Goal: Check status: Check status

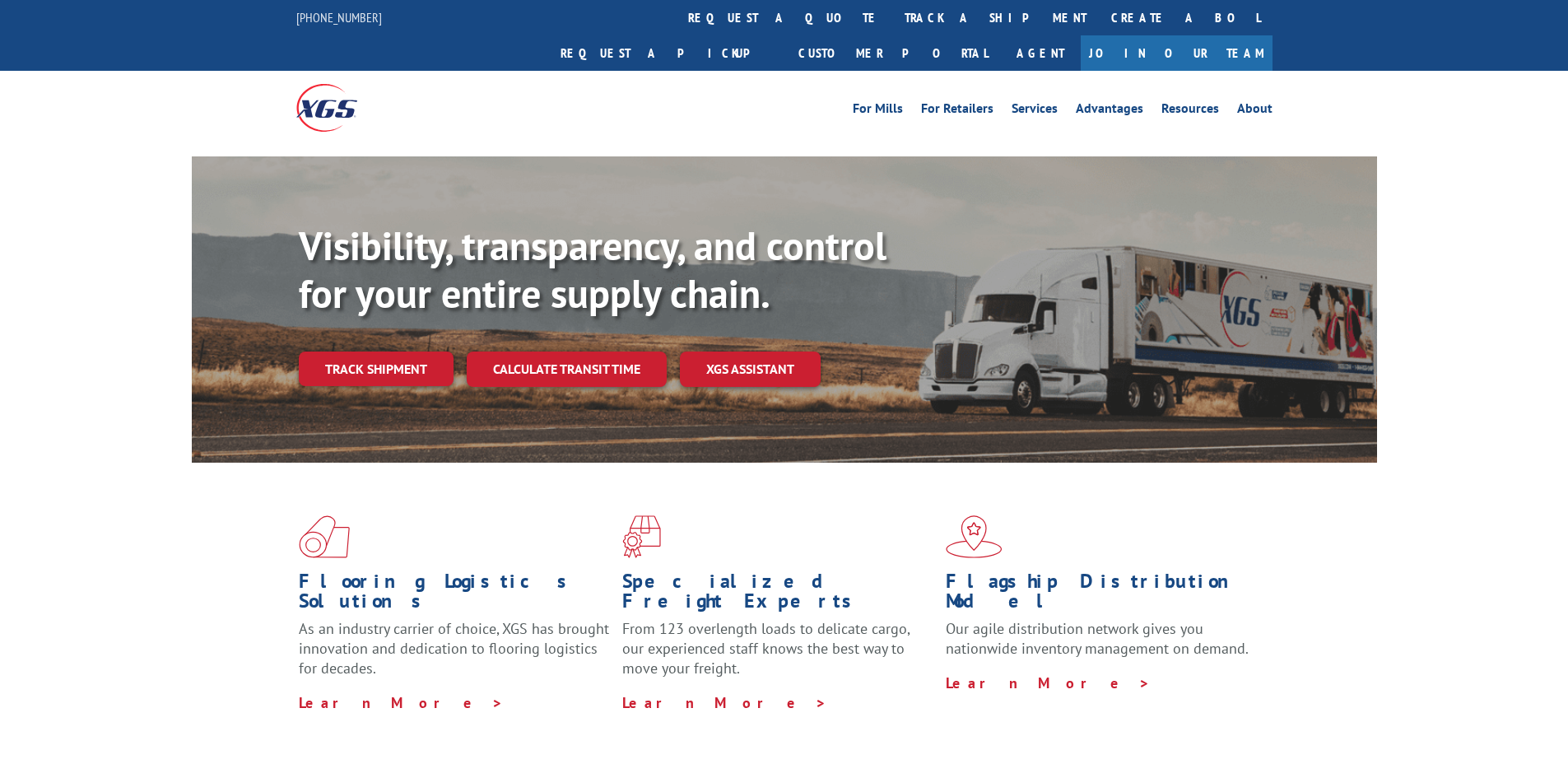
click at [349, 351] on link "Track shipment" at bounding box center [375, 368] width 155 height 34
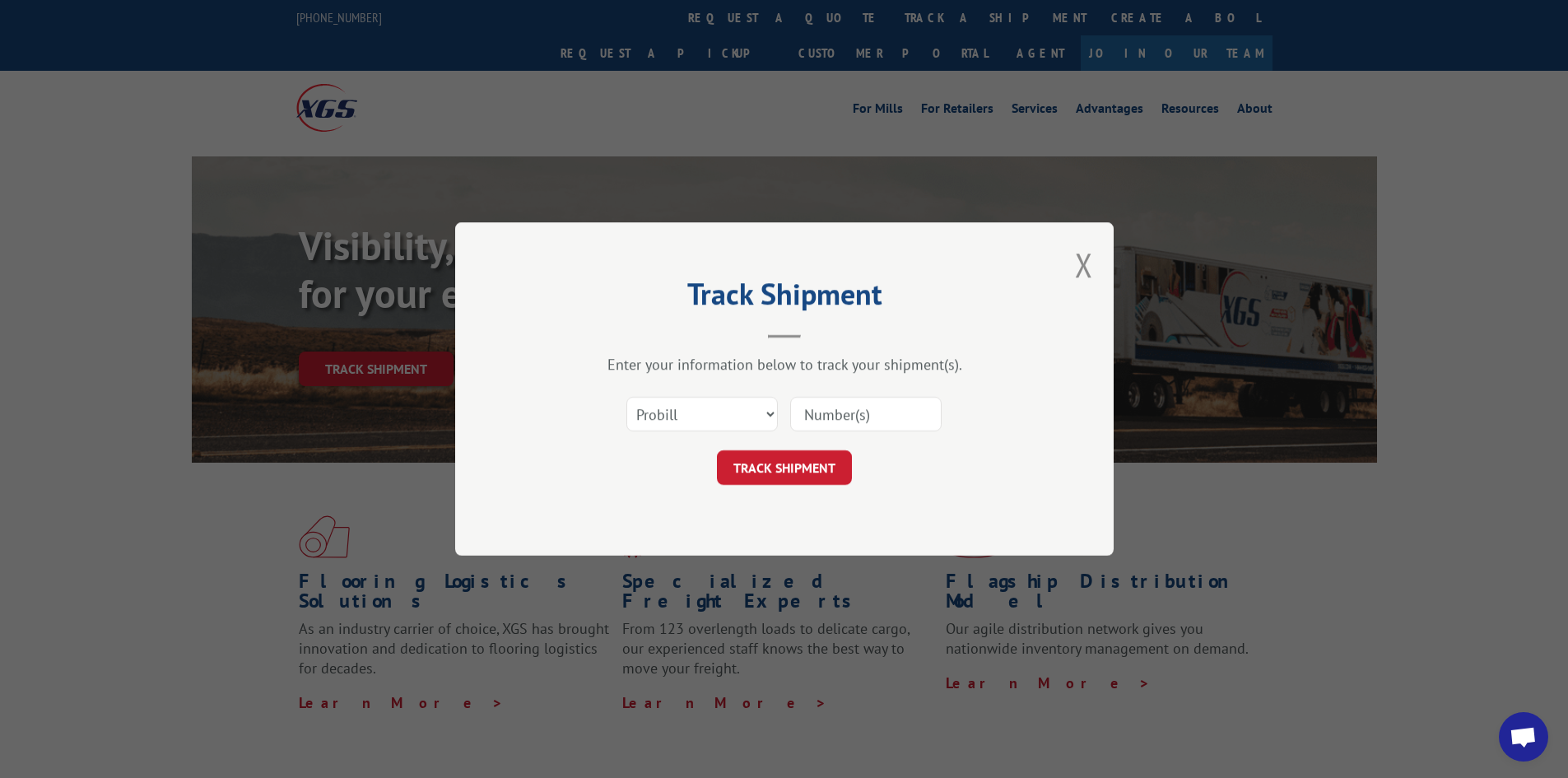
click at [723, 436] on div "Select category... Probill BOL PO" at bounding box center [784, 414] width 494 height 54
drag, startPoint x: 689, startPoint y: 403, endPoint x: 694, endPoint y: 412, distance: 10.3
click at [694, 411] on select "Select category... Probill BOL PO" at bounding box center [701, 414] width 151 height 34
select select "bol"
click at [626, 397] on select "Select category... Probill BOL PO" at bounding box center [701, 414] width 151 height 34
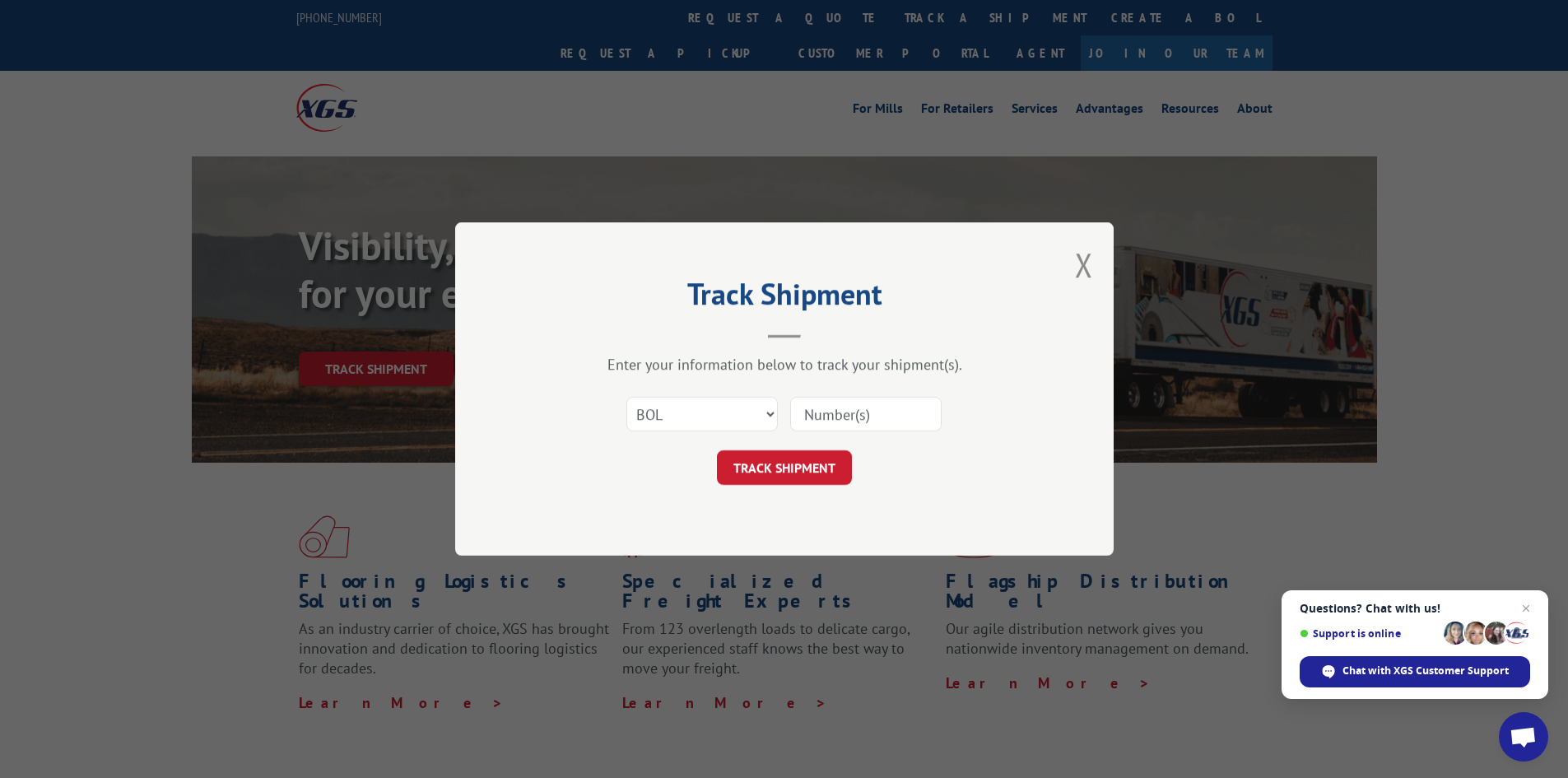
drag, startPoint x: 832, startPoint y: 406, endPoint x: 953, endPoint y: 422, distance: 122.1
click at [832, 406] on input at bounding box center [865, 414] width 151 height 34
type input "2801810"
click button "TRACK SHIPMENT" at bounding box center [784, 467] width 135 height 34
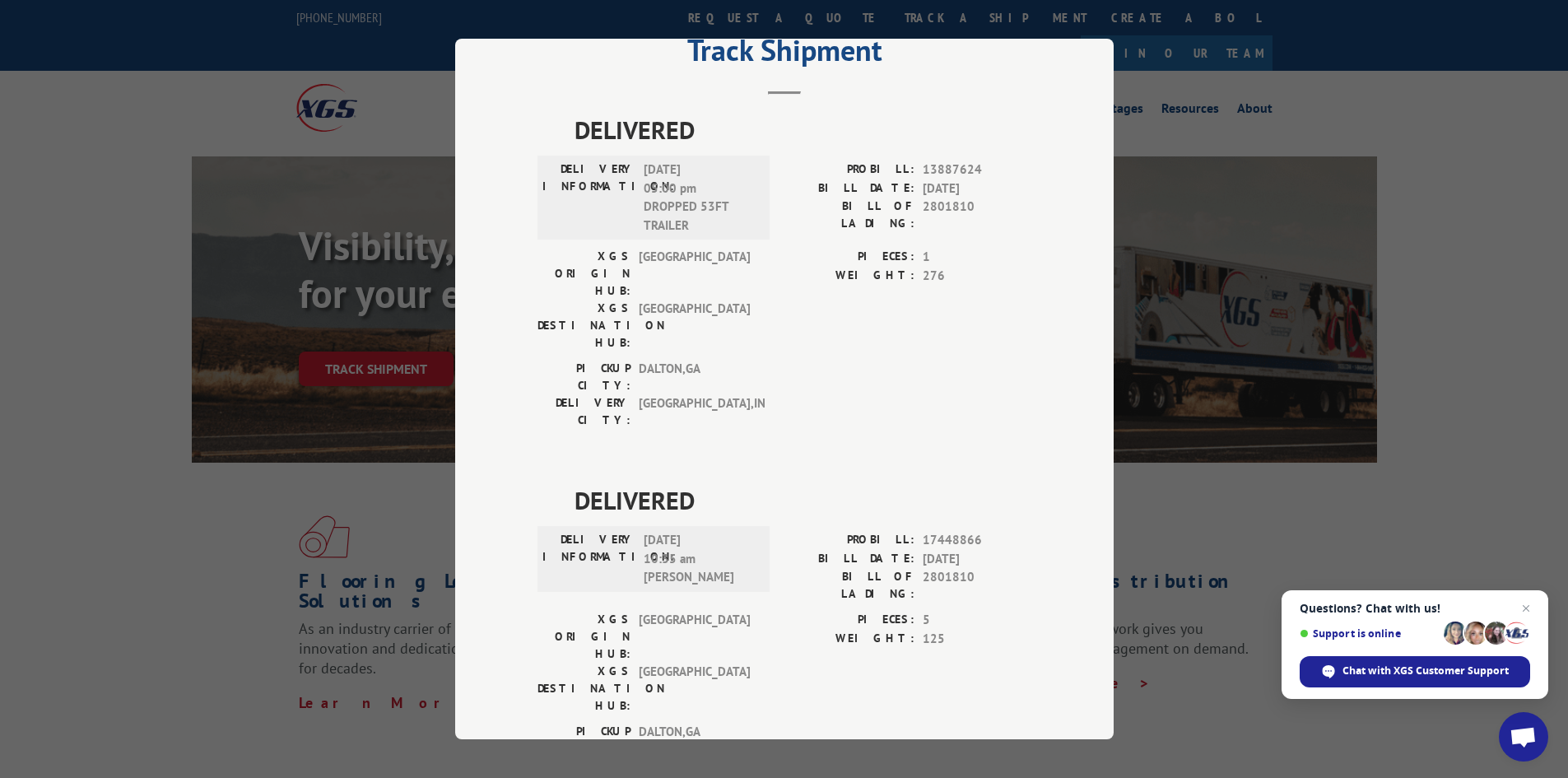
scroll to position [329, 0]
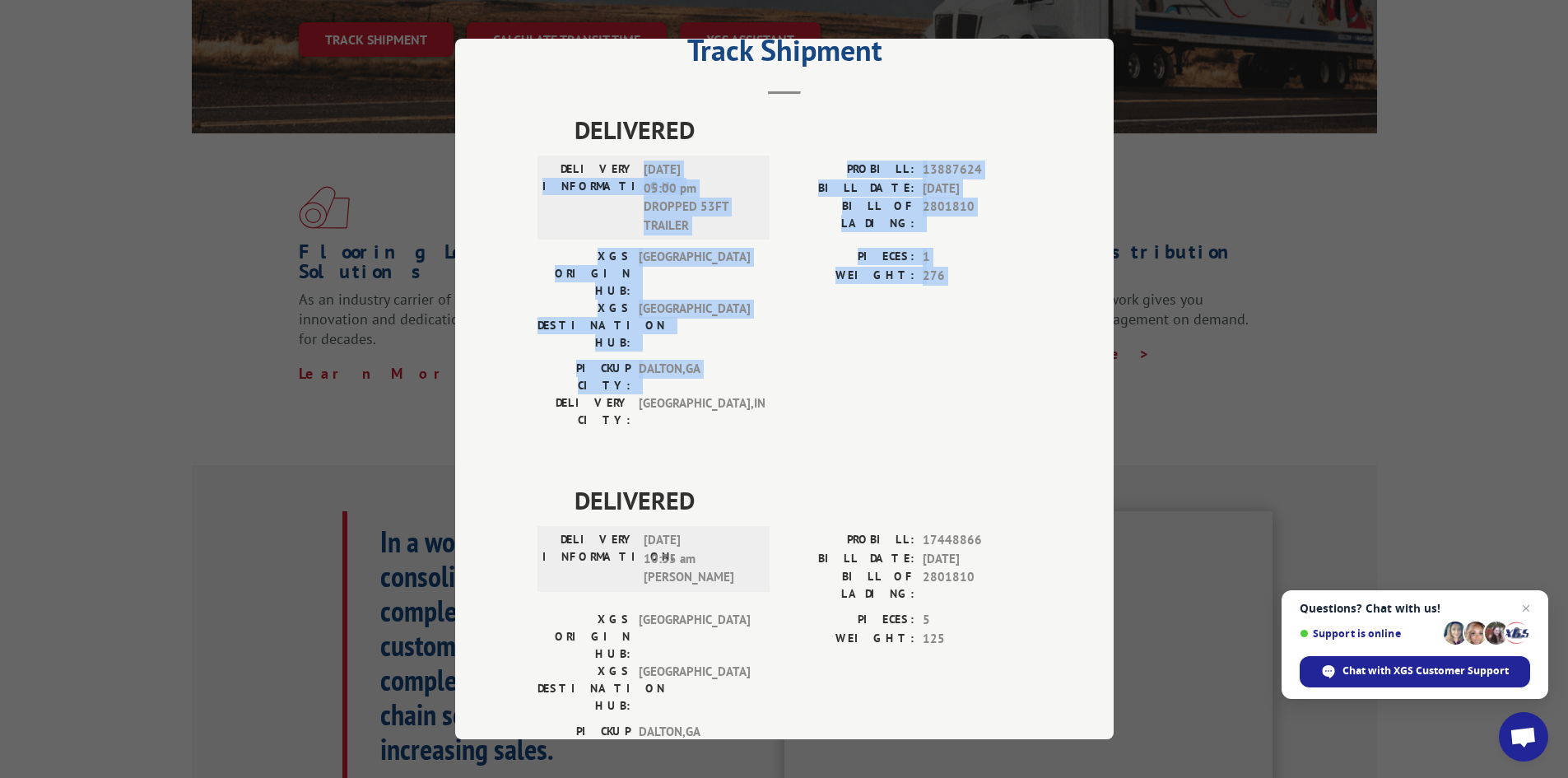
drag, startPoint x: 228, startPoint y: 470, endPoint x: 219, endPoint y: 623, distance: 153.3
click at [219, 580] on div "Track Shipment DELIVERED DELIVERY INFORMATION: [DATE] 05:00 pm DROPPED 53FT TRA…" at bounding box center [784, 389] width 1568 height 778
